Goal: Communication & Community: Answer question/provide support

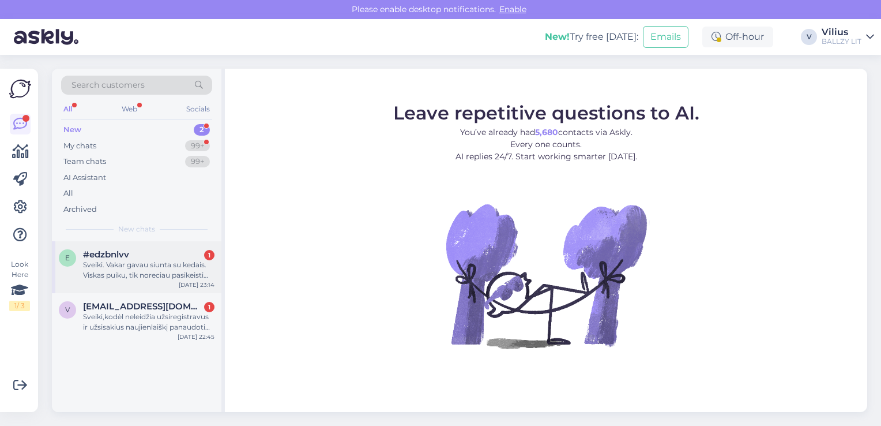
click at [139, 268] on div "Sveiki. Vakar gavau siunta su kedais. Viskas puiku, tik noreciau pasikeisti dyd…" at bounding box center [148, 270] width 131 height 21
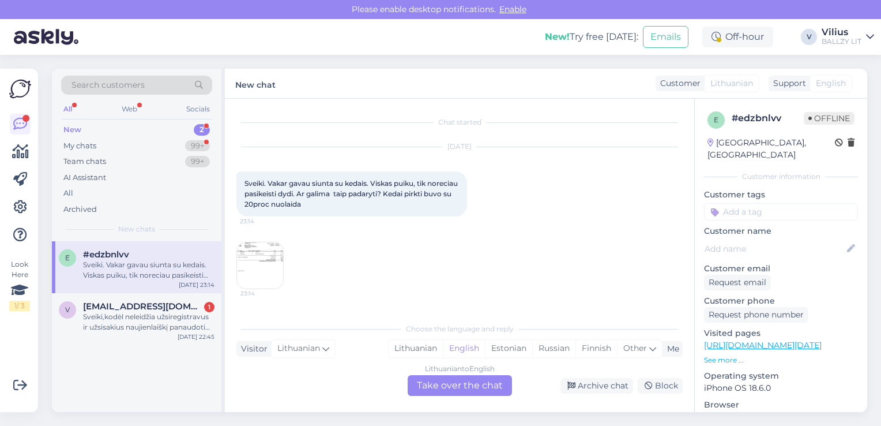
click at [253, 262] on img at bounding box center [260, 265] width 46 height 46
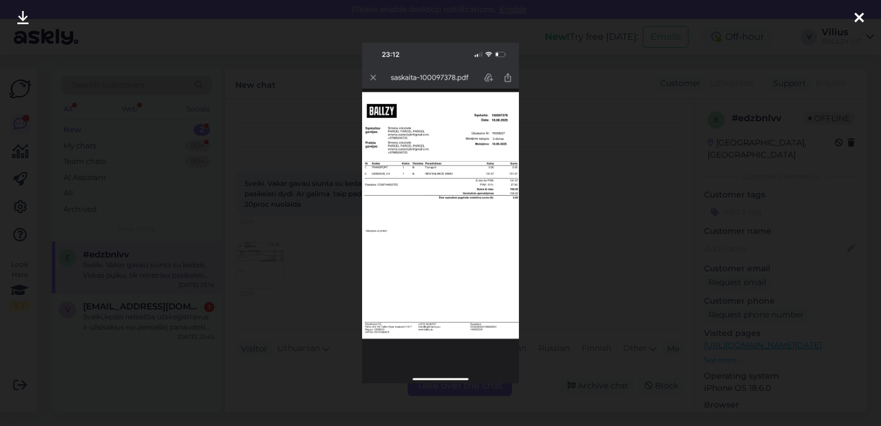
click at [306, 248] on div at bounding box center [440, 213] width 881 height 426
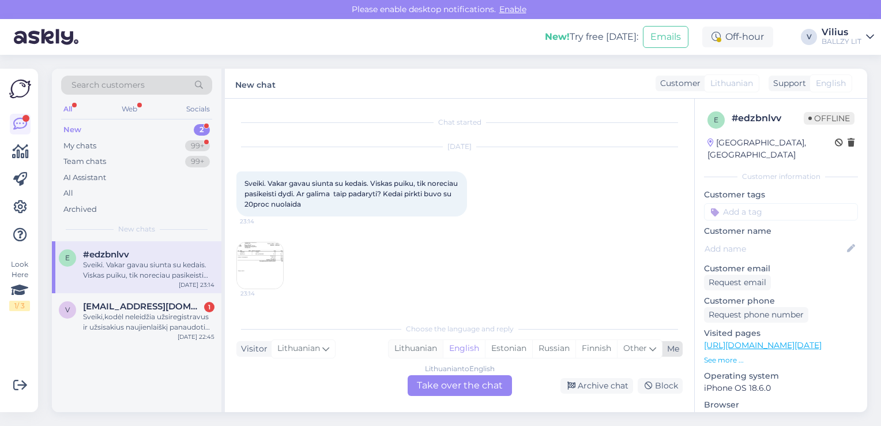
click at [409, 344] on div "Lithuanian" at bounding box center [416, 348] width 54 height 17
click at [450, 389] on div "Lithuanian to Lithuanian Take over the chat" at bounding box center [460, 385] width 104 height 21
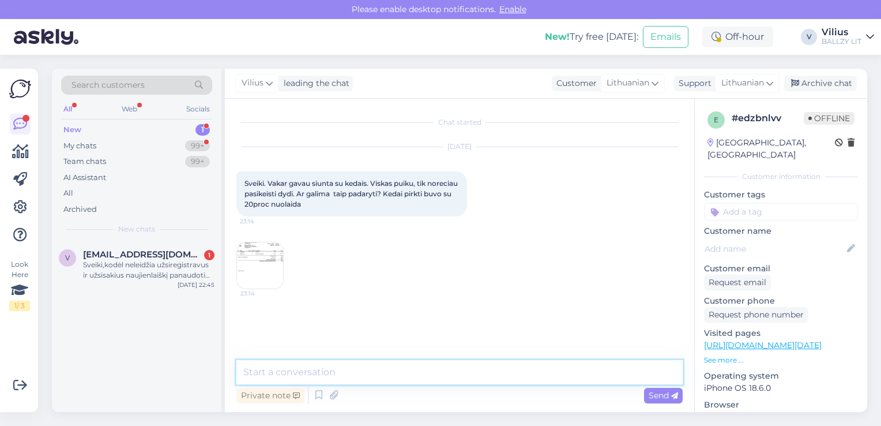
click at [430, 375] on textarea at bounding box center [459, 372] width 446 height 24
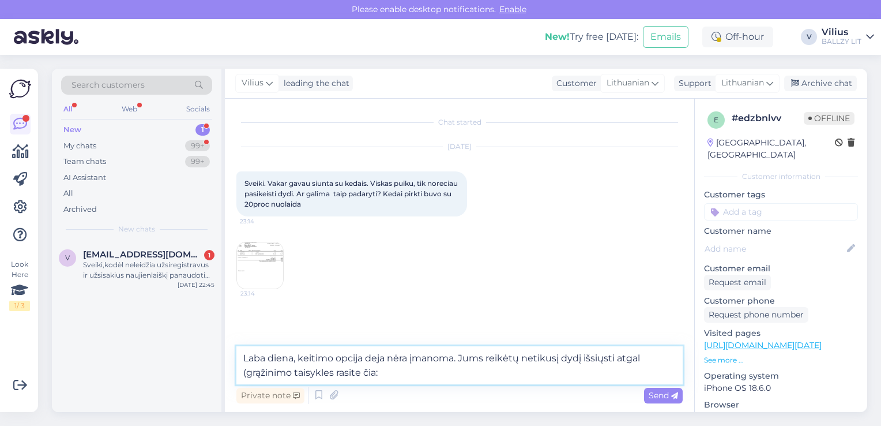
paste textarea "[URL][DOMAIN_NAME]"
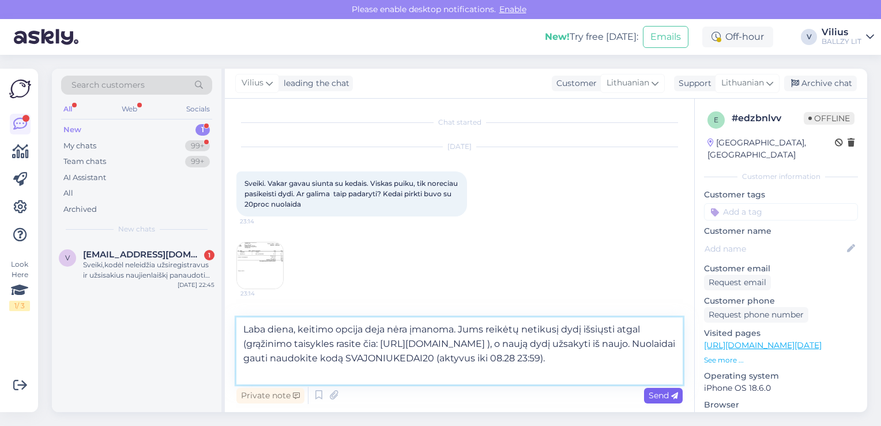
type textarea "Laba diena, keitimo opcija deja nėra įmanoma. Jums reikėtų netikusį dydį išsiųs…"
click at [661, 396] on span "Send" at bounding box center [663, 395] width 29 height 10
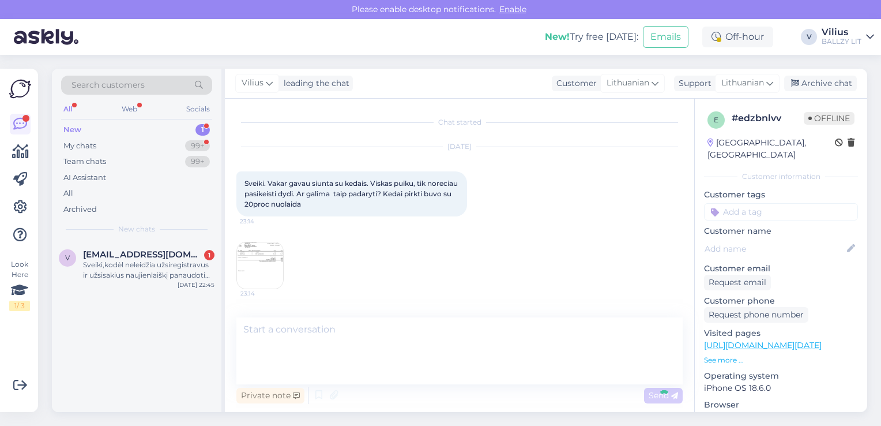
scroll to position [67, 0]
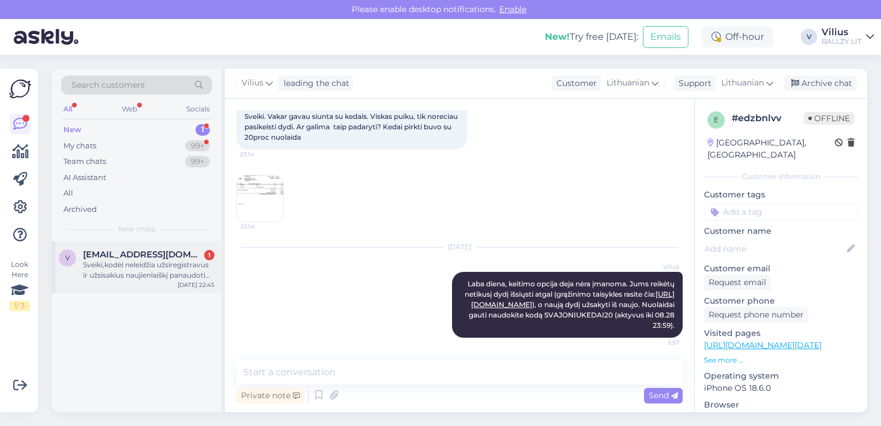
click at [157, 272] on div "Sveiki,kodėl neleidžia užsiregistravus ir užsisakius naujienlaiškį panaudoti nu…" at bounding box center [148, 270] width 131 height 21
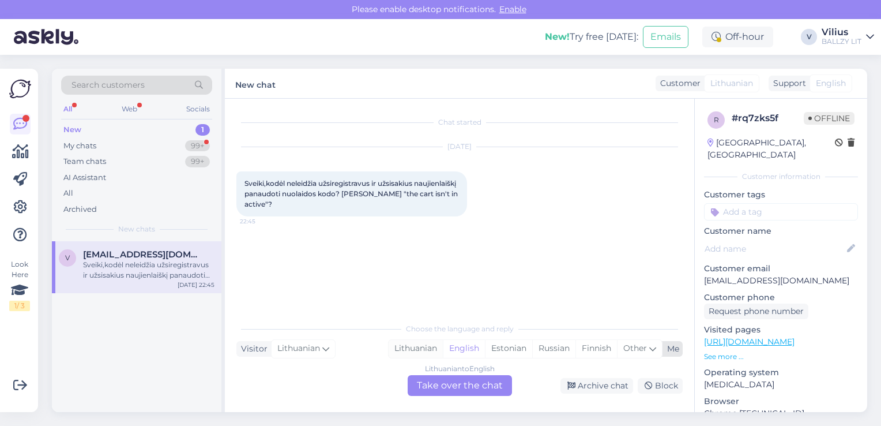
click at [401, 345] on div "Lithuanian" at bounding box center [416, 348] width 54 height 17
click at [439, 385] on div "Lithuanian to Lithuanian Take over the chat" at bounding box center [460, 385] width 104 height 21
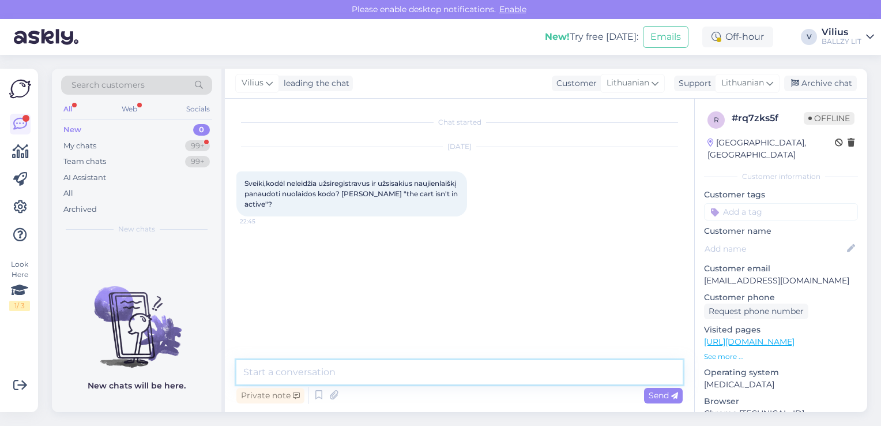
click at [413, 373] on textarea at bounding box center [459, 372] width 446 height 24
type textarea "G"
click at [301, 369] on textarea "Laba diena, galbūt bandėte kodą naudoti jau nukainotai prekei?" at bounding box center [459, 372] width 446 height 24
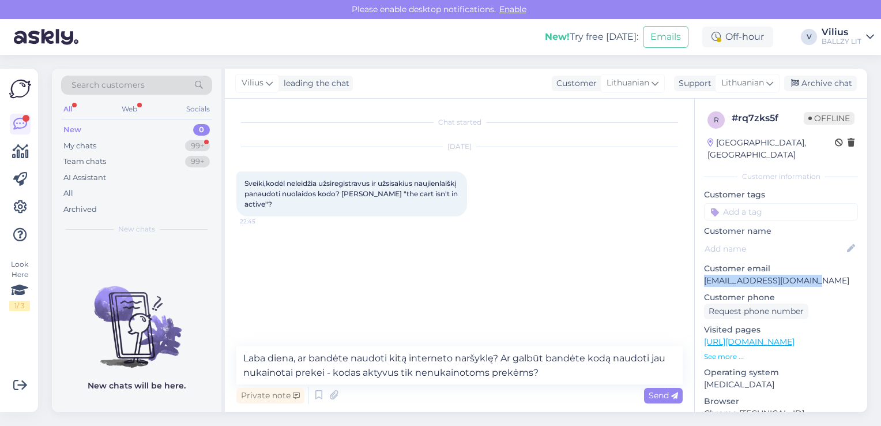
drag, startPoint x: 704, startPoint y: 270, endPoint x: 809, endPoint y: 266, distance: 105.0
click at [809, 275] on p "[EMAIL_ADDRESS][DOMAIN_NAME]" at bounding box center [781, 281] width 154 height 12
copy p "[EMAIL_ADDRESS][DOMAIN_NAME]"
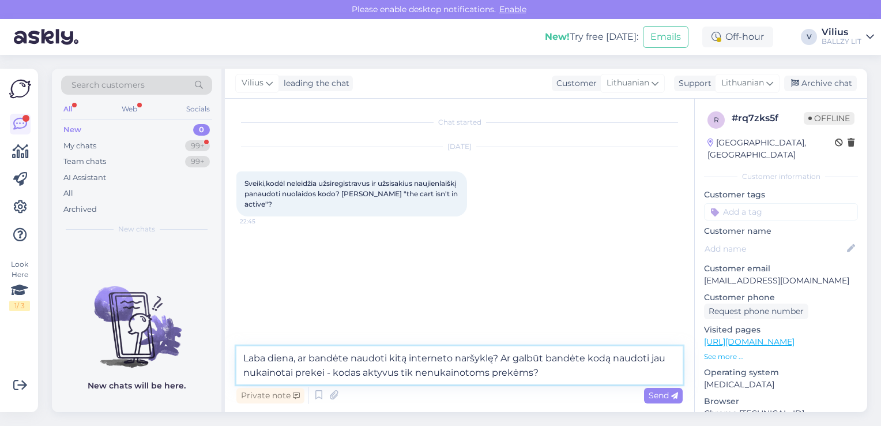
click at [549, 367] on textarea "Laba diena, ar bandėte naudoti kitą interneto naršyklę? Ar galbūt bandėte kodą …" at bounding box center [459, 365] width 446 height 38
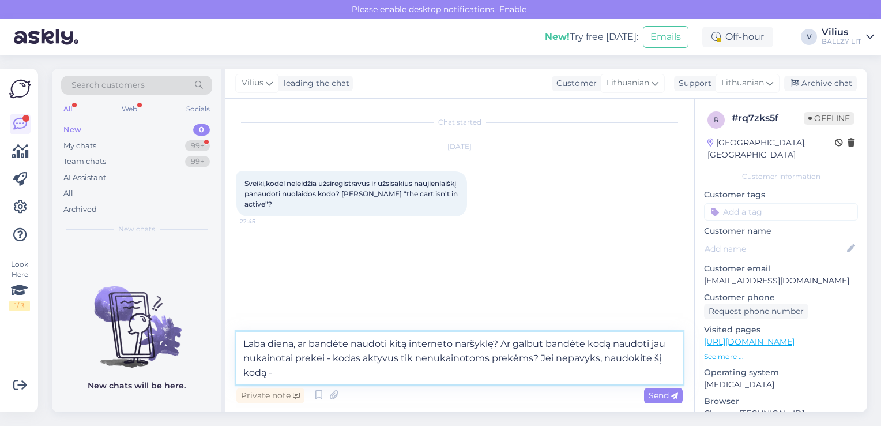
paste textarea "KLIENT10-O7IC1150"
type textarea "Laba diena, ar bandėte naudoti kitą interneto naršyklę? Ar galbūt bandėte kodą …"
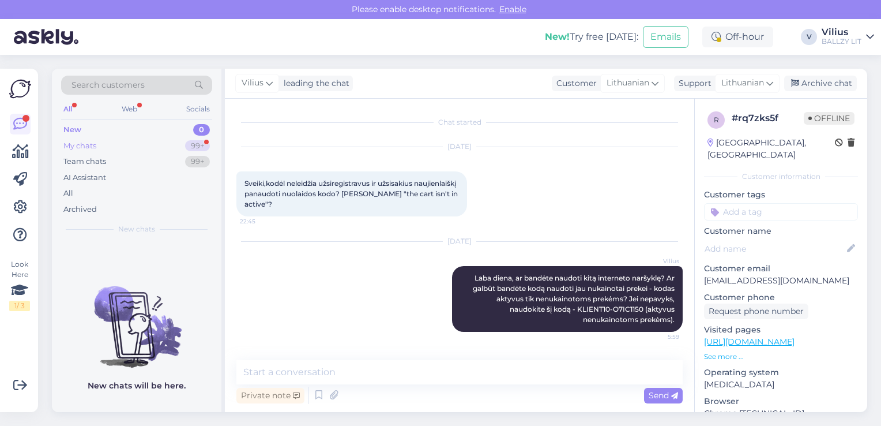
click at [106, 141] on div "My chats 99+" at bounding box center [136, 146] width 151 height 16
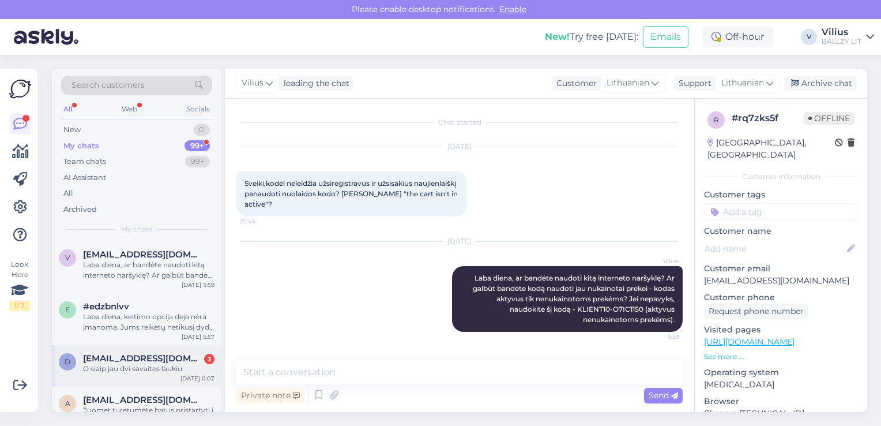
click at [150, 361] on span "[EMAIL_ADDRESS][DOMAIN_NAME]" at bounding box center [143, 358] width 120 height 10
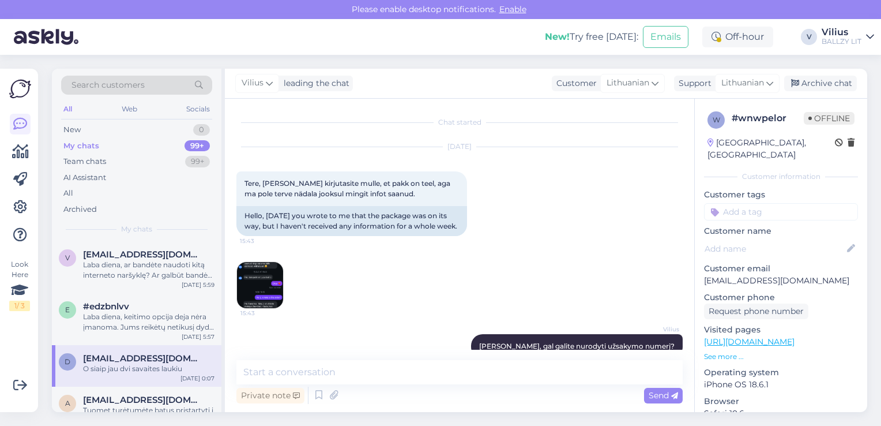
scroll to position [215, 0]
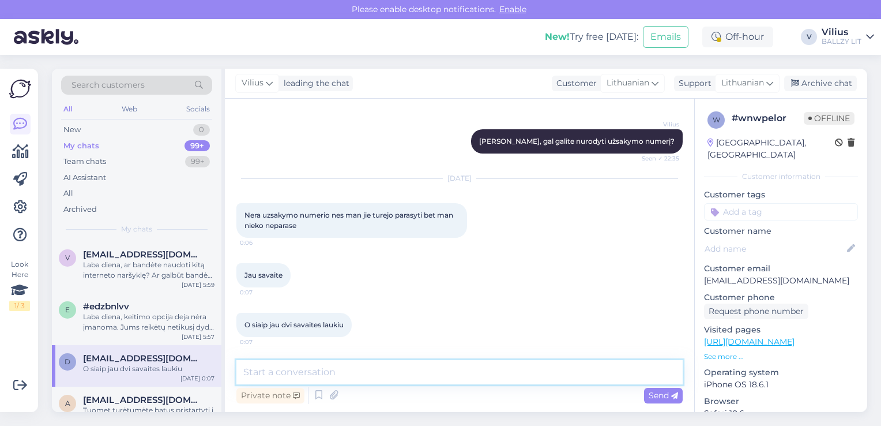
click at [433, 369] on textarea at bounding box center [459, 372] width 446 height 24
click at [329, 370] on textarea "Atsiųskite vaizdinę kopiją (printscreen)" at bounding box center [459, 372] width 446 height 24
click at [521, 378] on textarea "Atsiųskite vaizdinę banko operacijos kopiją (printscreen)" at bounding box center [459, 372] width 446 height 24
click at [358, 370] on textarea "Atsiųskite vaizdinę banko operacijos kopiją (printscreen), dėkojame." at bounding box center [459, 372] width 446 height 24
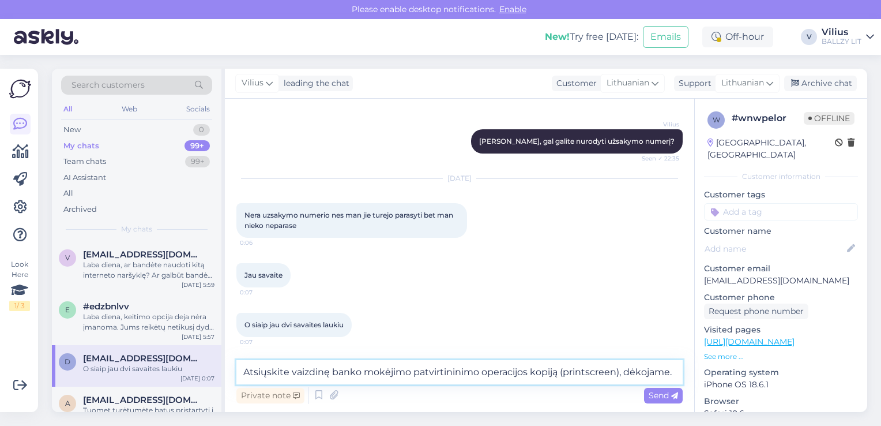
click at [674, 377] on textarea "Atsiųskite vaizdinę banko mokėjimo patvirtininimo operacijos kopiją (printscree…" at bounding box center [459, 372] width 446 height 24
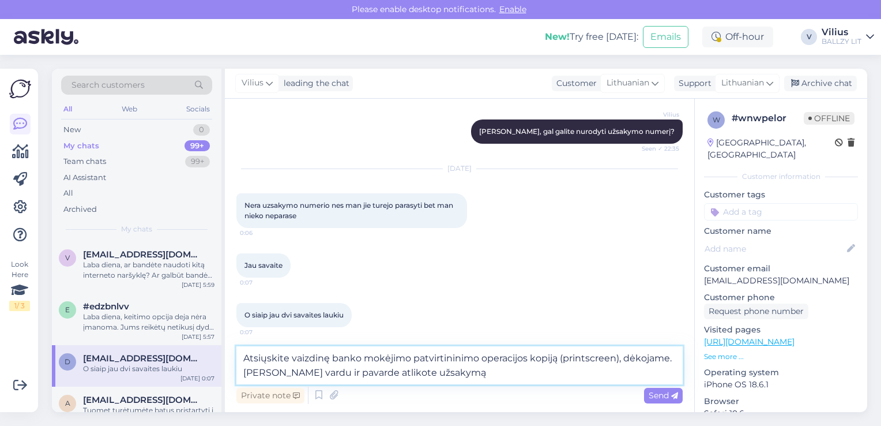
click at [311, 370] on textarea "Atsiųskite vaizdinę banko mokėjimo patvirtininimo operacijos kopiją (printscree…" at bounding box center [459, 365] width 446 height 38
click at [339, 371] on textarea "Atsiųskite vaizdinę banko mokėjimo patvirtininimo operacijos kopiją (printscree…" at bounding box center [459, 365] width 446 height 38
click at [494, 369] on textarea "Atsiųskite vaizdinę banko mokėjimo patvirtininimo operacijos kopiją (printscree…" at bounding box center [459, 365] width 446 height 38
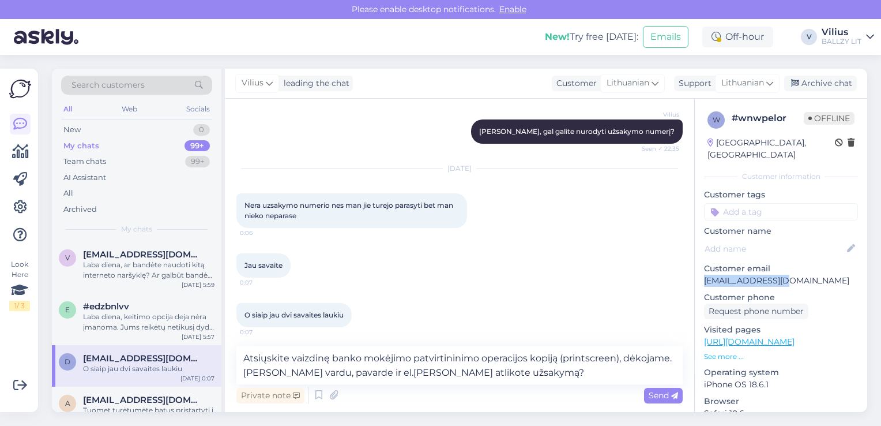
drag, startPoint x: 703, startPoint y: 266, endPoint x: 777, endPoint y: 271, distance: 74.0
click at [777, 271] on div "w # wnwpelor Offline [GEOGRAPHIC_DATA], [GEOGRAPHIC_DATA] Customer information …" at bounding box center [781, 342] width 172 height 486
copy p "deividas123budrys"
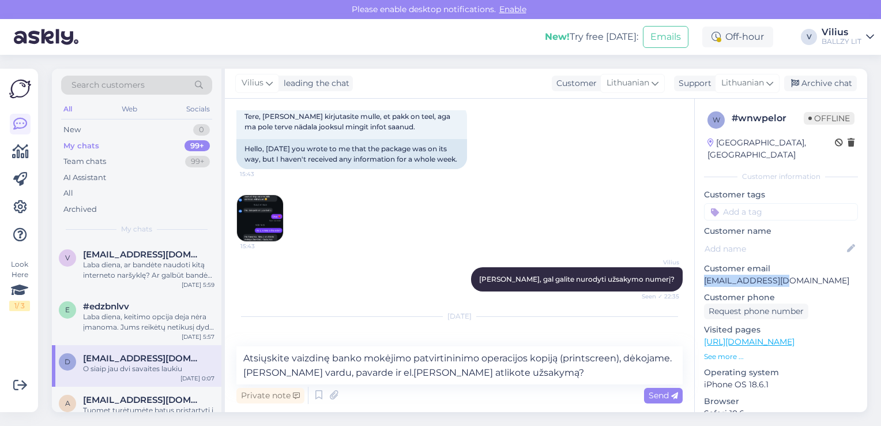
scroll to position [69, 0]
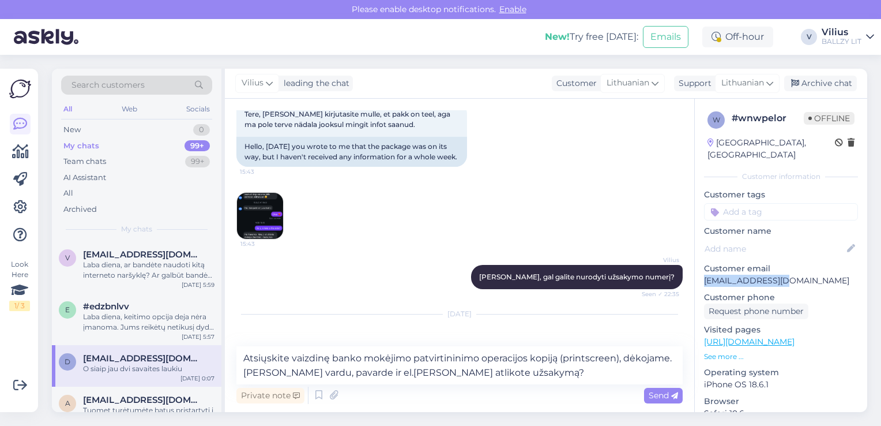
click at [260, 216] on img at bounding box center [260, 216] width 46 height 46
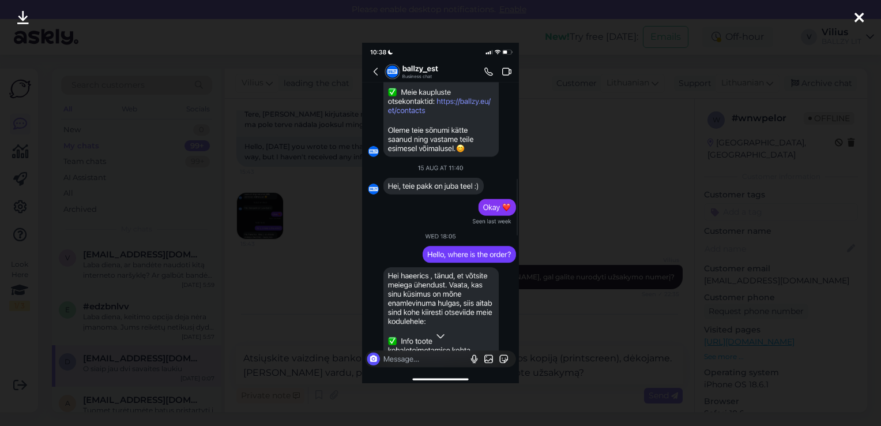
click at [319, 236] on div at bounding box center [440, 213] width 881 height 426
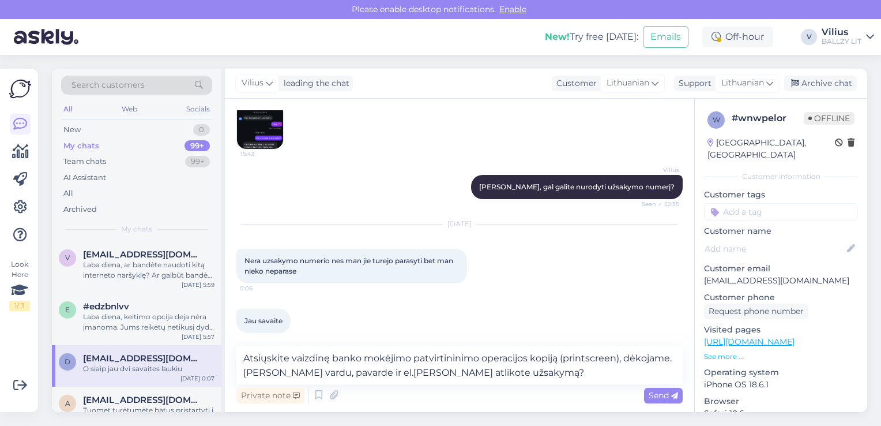
scroll to position [228, 0]
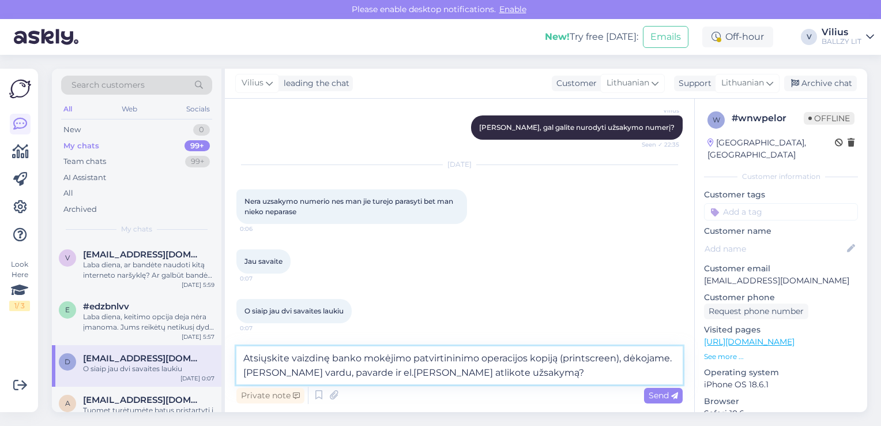
click at [518, 369] on textarea "Atsiųskite vaizdinę banko mokėjimo patvirtininimo operacijos kopiją (printscree…" at bounding box center [459, 365] width 446 height 38
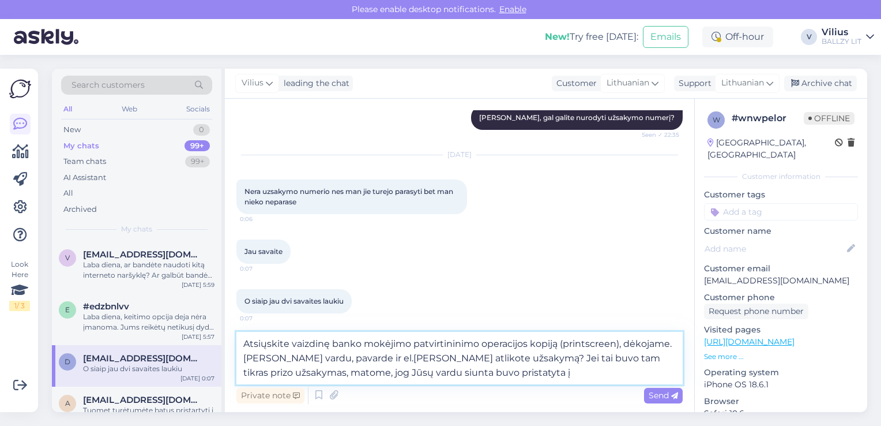
drag, startPoint x: 482, startPoint y: 356, endPoint x: 487, endPoint y: 377, distance: 21.4
click at [487, 377] on textarea "Atsiųskite vaizdinę banko mokėjimo patvirtininimo operacijos kopiją (printscree…" at bounding box center [459, 358] width 446 height 52
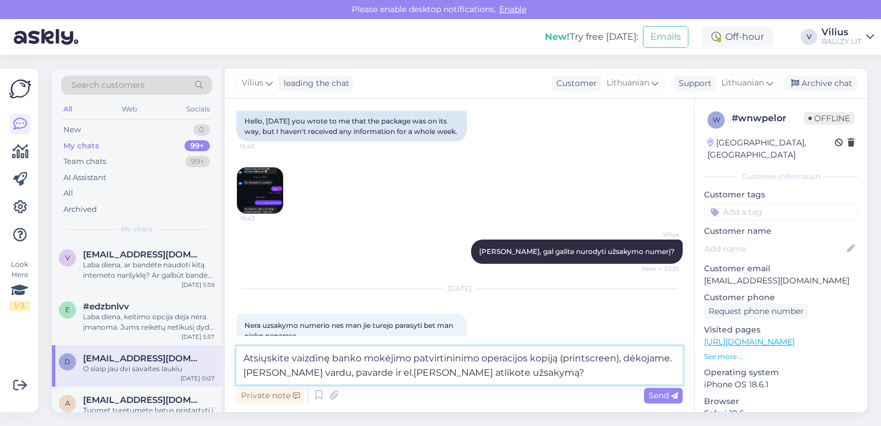
scroll to position [39, 0]
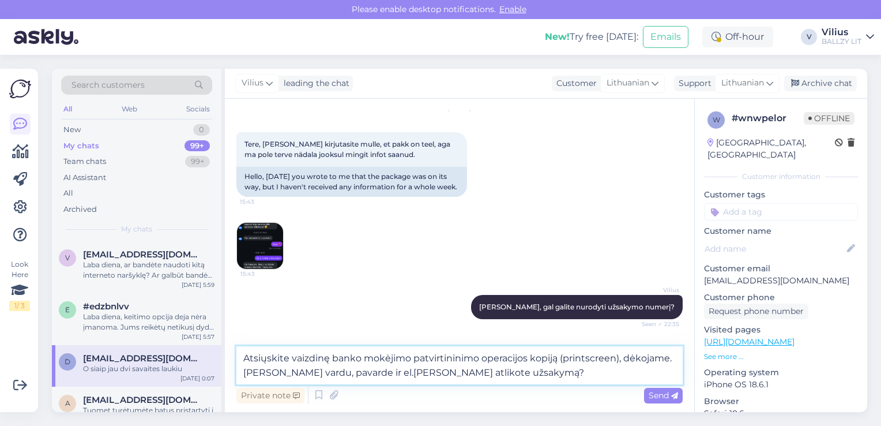
type textarea "Atsiųskite vaizdinę banko mokėjimo patvirtininimo operacijos kopiją (printscree…"
click at [270, 240] on img at bounding box center [260, 246] width 46 height 46
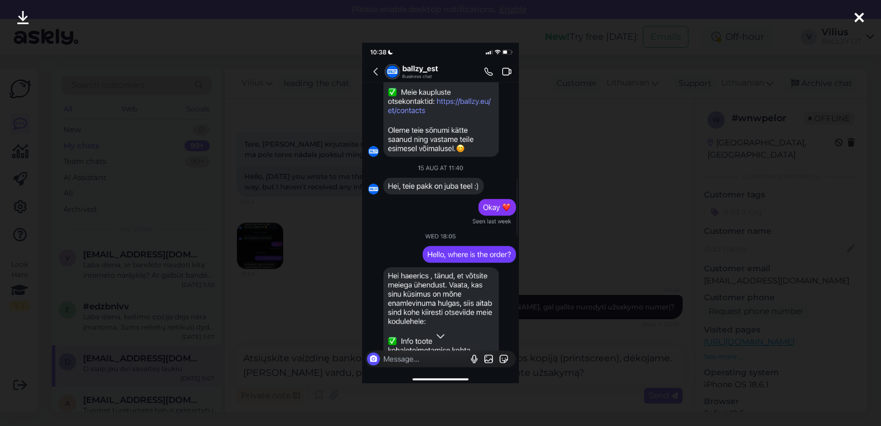
click at [340, 215] on div at bounding box center [440, 213] width 881 height 426
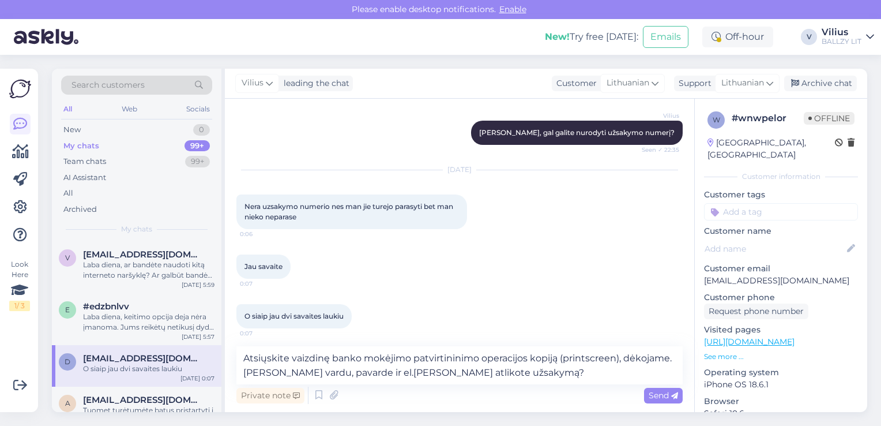
scroll to position [228, 0]
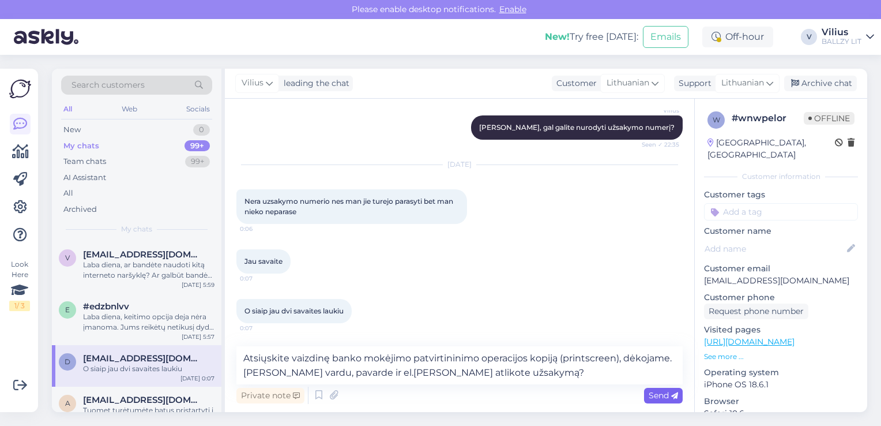
click at [659, 396] on span "Send" at bounding box center [663, 395] width 29 height 10
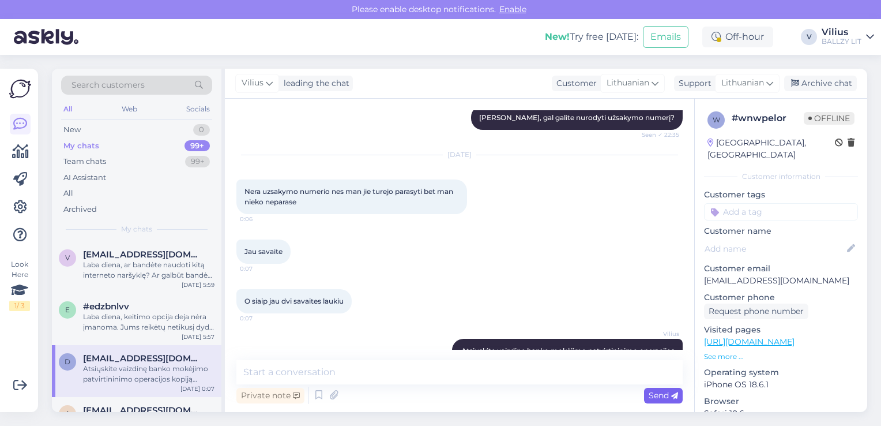
scroll to position [285, 0]
